Goal: Task Accomplishment & Management: Manage account settings

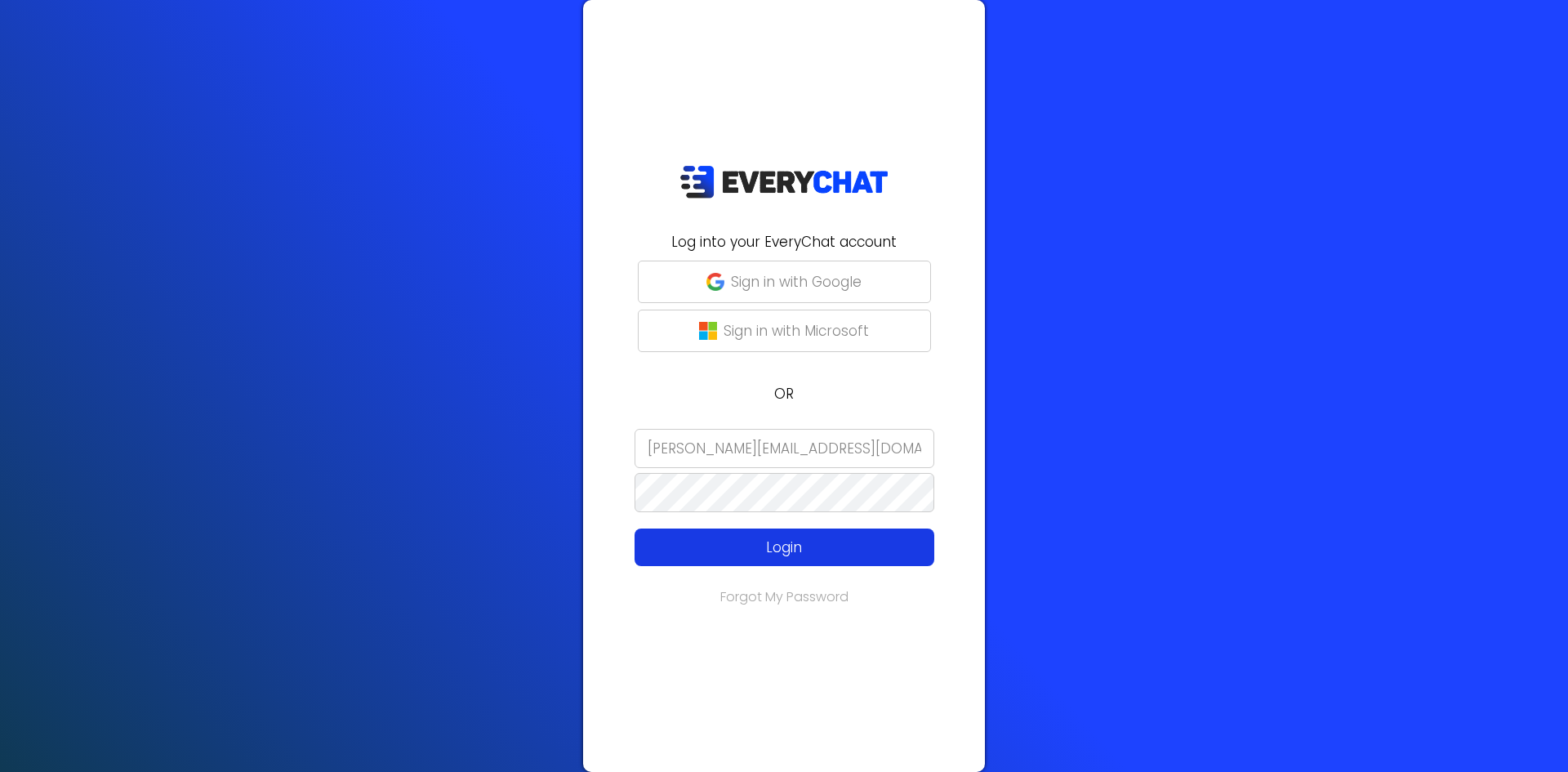
click at [777, 551] on p "Login" at bounding box center [784, 546] width 239 height 21
click at [788, 546] on p "Login" at bounding box center [784, 546] width 239 height 21
click at [795, 548] on p "Login" at bounding box center [784, 546] width 239 height 21
click at [789, 551] on p "Login" at bounding box center [784, 546] width 239 height 21
click at [790, 551] on p "Login" at bounding box center [784, 546] width 239 height 21
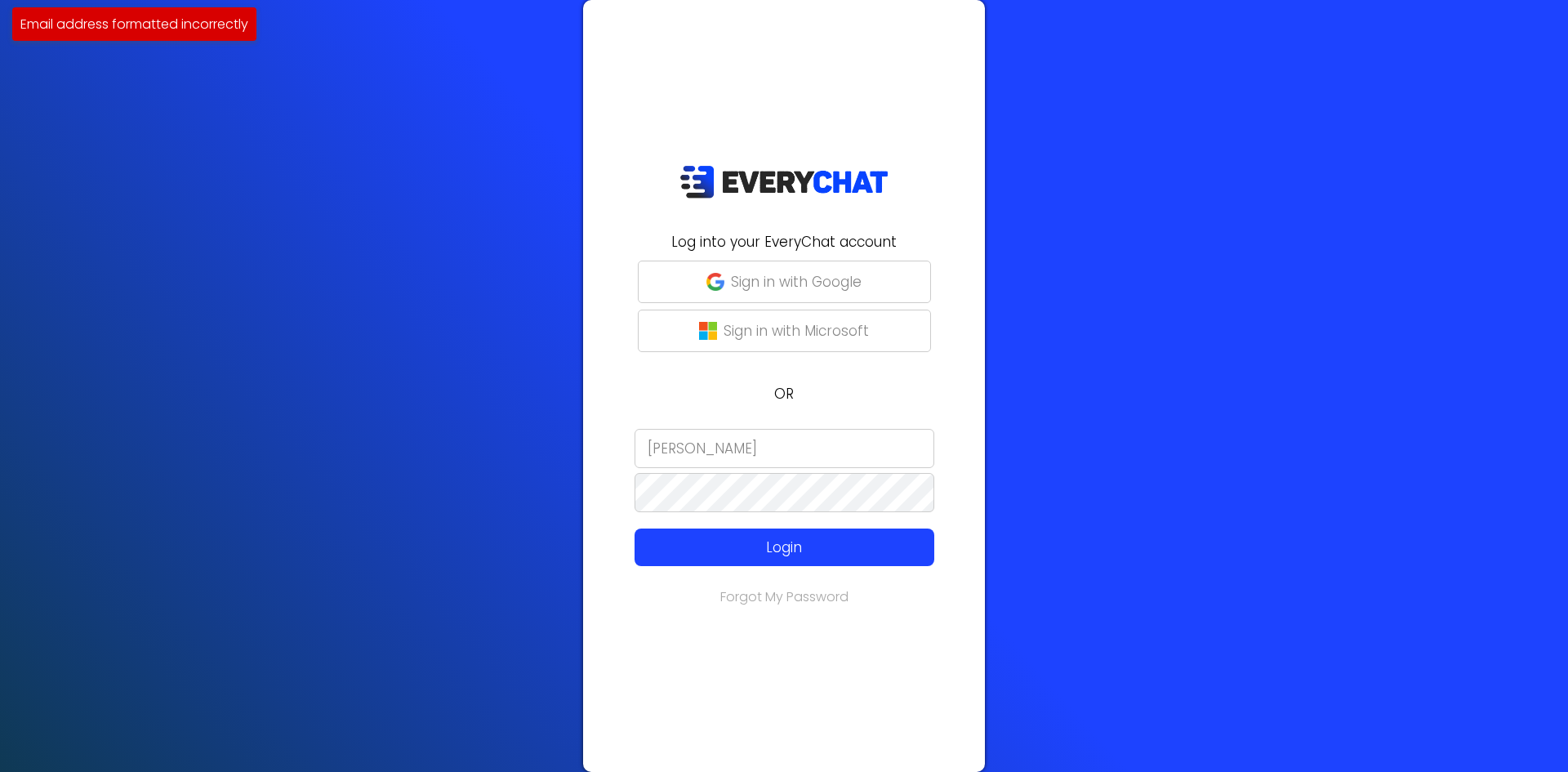
click at [739, 467] on input "[PERSON_NAME]" at bounding box center [784, 448] width 300 height 39
type input "[PERSON_NAME][EMAIL_ADDRESS][DOMAIN_NAME]"
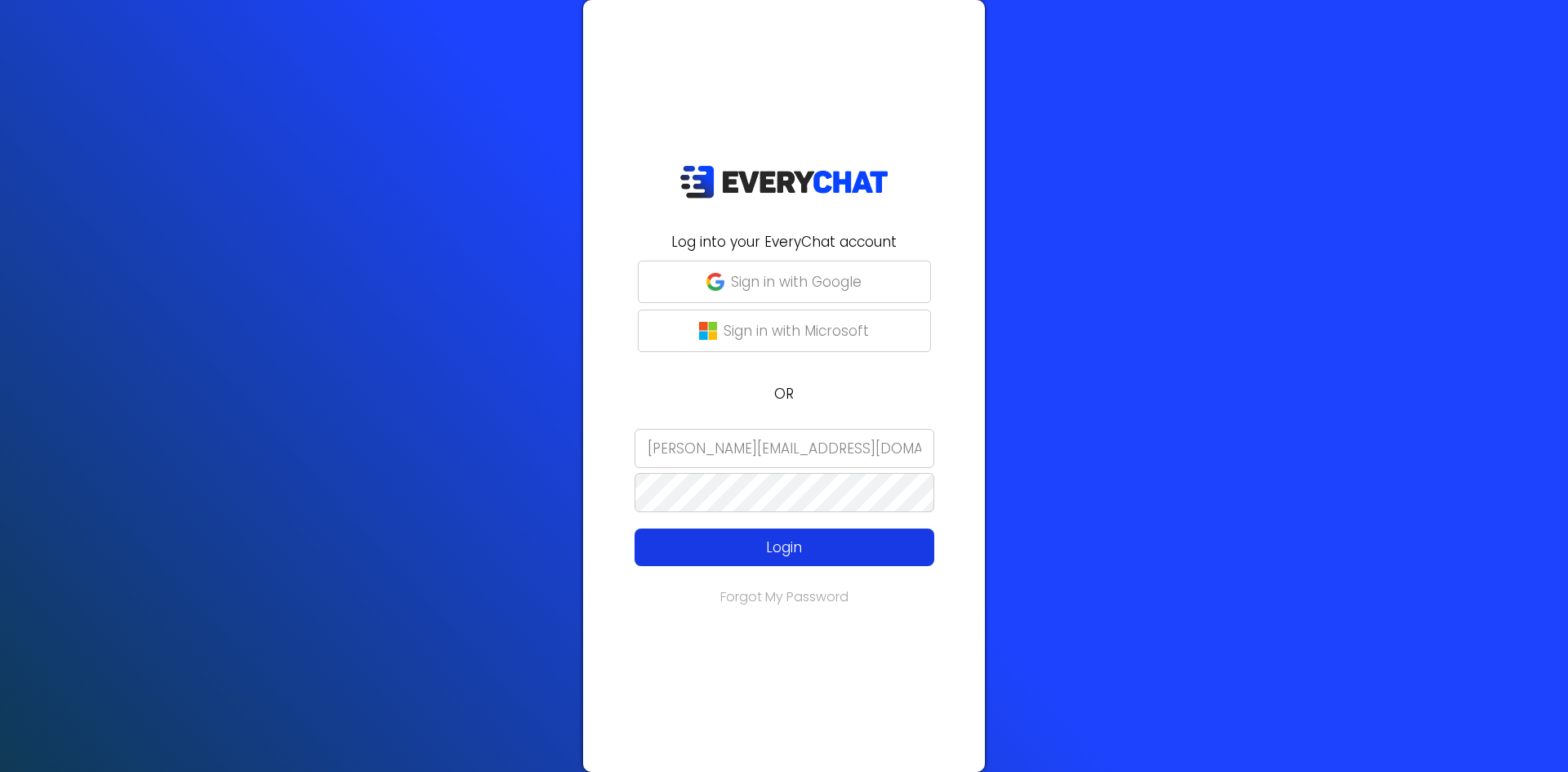
click at [801, 541] on p "Login" at bounding box center [784, 546] width 239 height 21
click at [787, 553] on p "Login" at bounding box center [784, 546] width 239 height 21
click at [804, 551] on p "Login" at bounding box center [784, 546] width 239 height 21
